Goal: Check status: Check status

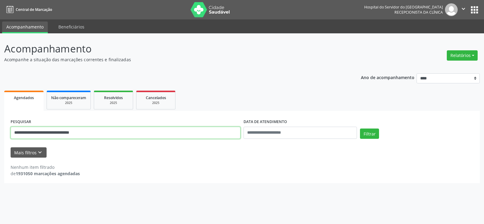
drag, startPoint x: 104, startPoint y: 135, endPoint x: 0, endPoint y: 133, distance: 104.1
click at [0, 133] on div "**********" at bounding box center [242, 128] width 484 height 190
paste input "text"
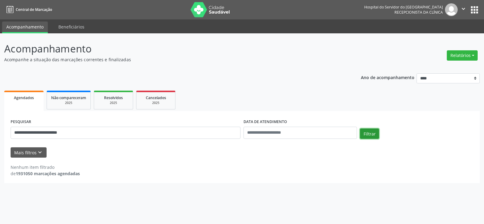
click at [363, 136] on button "Filtrar" at bounding box center [369, 133] width 19 height 10
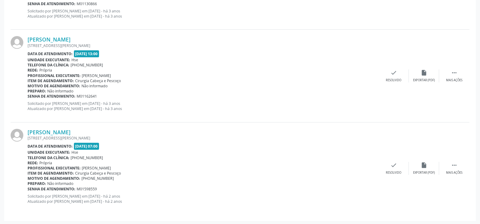
scroll to position [615, 0]
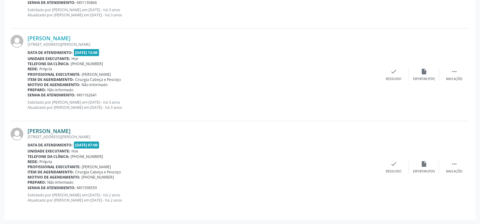
click at [70, 130] on link "[PERSON_NAME]" at bounding box center [49, 130] width 43 height 7
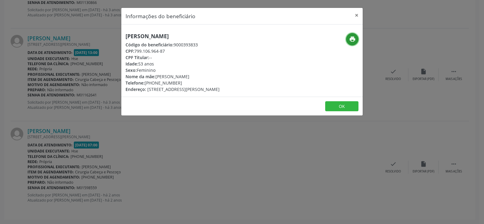
click at [351, 41] on icon "print" at bounding box center [352, 39] width 7 height 7
drag, startPoint x: 221, startPoint y: 35, endPoint x: 116, endPoint y: 35, distance: 104.4
click at [116, 35] on div "Informações do beneficiário × [PERSON_NAME] Código do beneficiário: 9000393833 …" at bounding box center [242, 112] width 484 height 224
copy h5 "[PERSON_NAME]"
click at [355, 12] on button "×" at bounding box center [357, 15] width 12 height 15
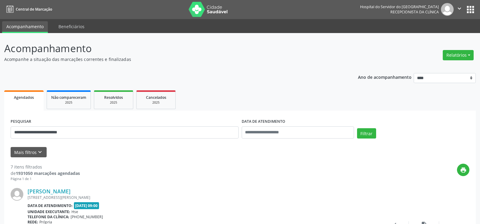
scroll to position [0, 0]
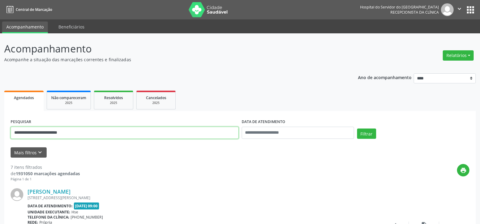
drag, startPoint x: 96, startPoint y: 135, endPoint x: 0, endPoint y: 137, distance: 95.6
paste input "text"
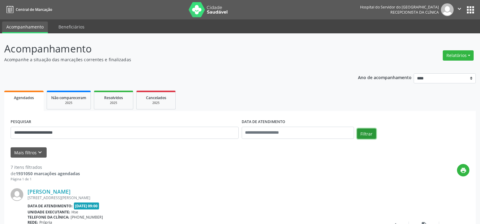
click at [366, 136] on button "Filtrar" at bounding box center [366, 133] width 19 height 10
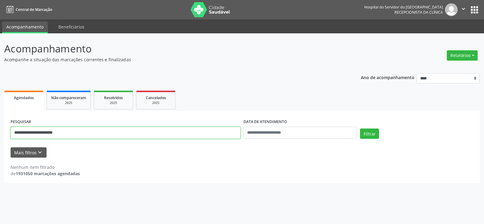
drag, startPoint x: 106, startPoint y: 132, endPoint x: 11, endPoint y: 129, distance: 95.4
click at [11, 129] on input "**********" at bounding box center [126, 132] width 230 height 12
paste input "text"
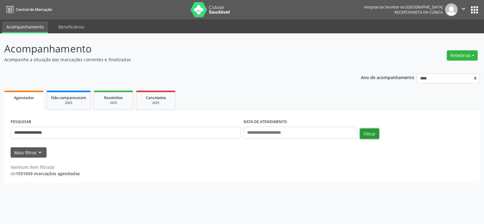
click at [368, 135] on button "Filtrar" at bounding box center [369, 133] width 19 height 10
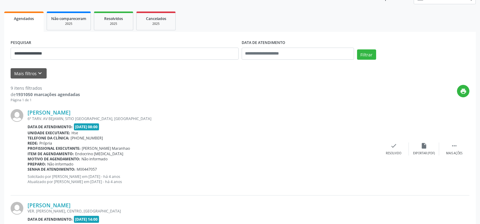
scroll to position [44, 0]
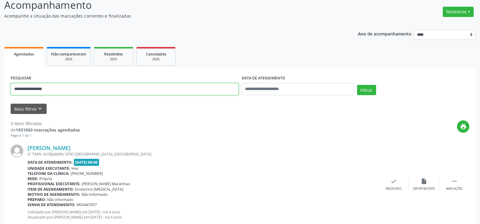
drag, startPoint x: 63, startPoint y: 89, endPoint x: 0, endPoint y: 86, distance: 63.3
paste input "**********"
type input "**********"
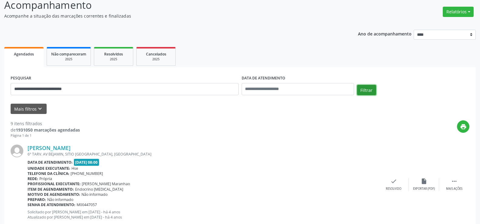
click at [369, 90] on button "Filtrar" at bounding box center [366, 90] width 19 height 10
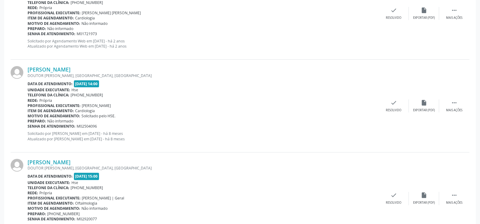
scroll to position [430, 0]
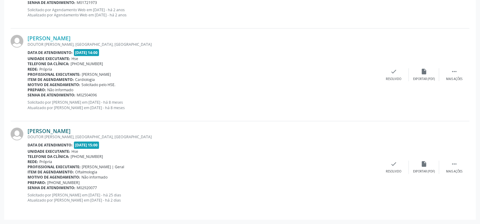
drag, startPoint x: 119, startPoint y: 130, endPoint x: 29, endPoint y: 132, distance: 89.9
click at [29, 132] on div "[PERSON_NAME]" at bounding box center [203, 130] width 351 height 7
copy link "[PERSON_NAME]"
